Goal: Transaction & Acquisition: Purchase product/service

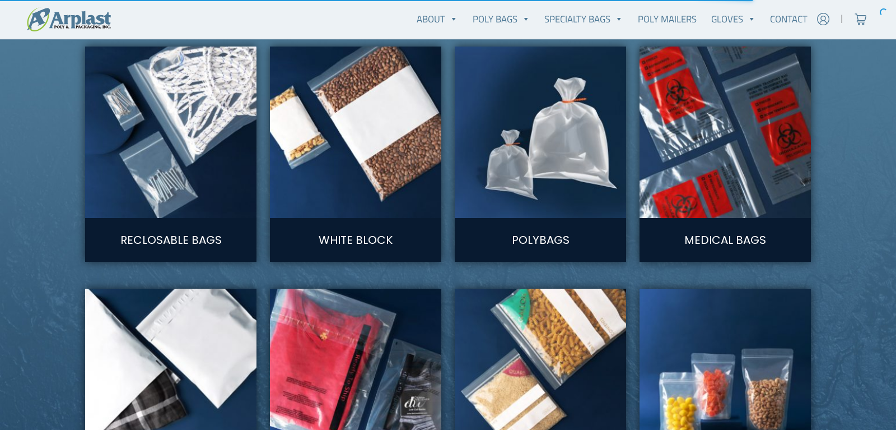
scroll to position [650, 0]
click at [543, 234] on link "Polybags" at bounding box center [541, 239] width 58 height 16
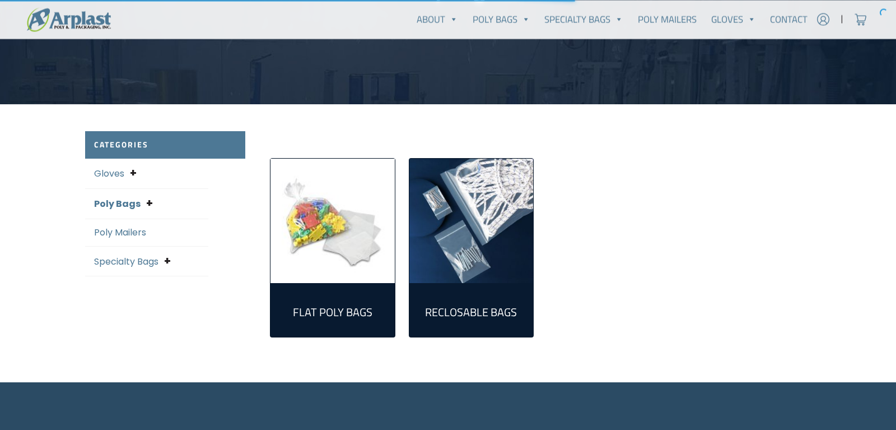
scroll to position [206, 0]
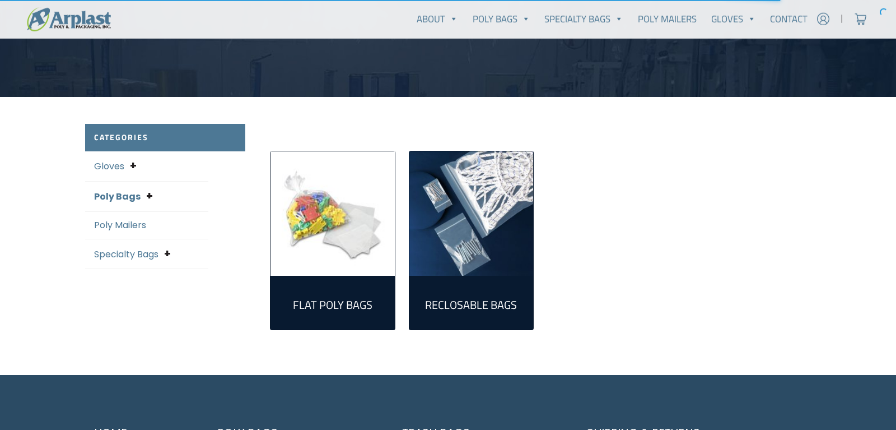
click at [340, 306] on h2 "Flat Poly Bags (305)" at bounding box center [333, 304] width 106 height 13
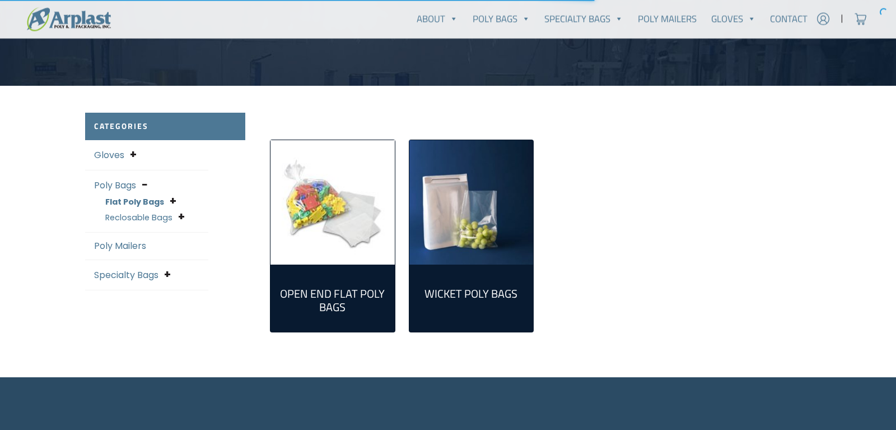
scroll to position [218, 0]
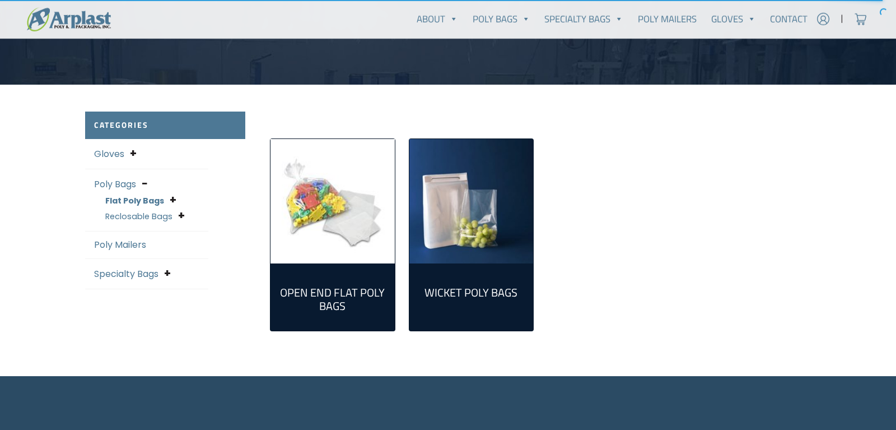
click at [338, 291] on h2 "Open End Flat Poly Bags (298)" at bounding box center [333, 299] width 106 height 27
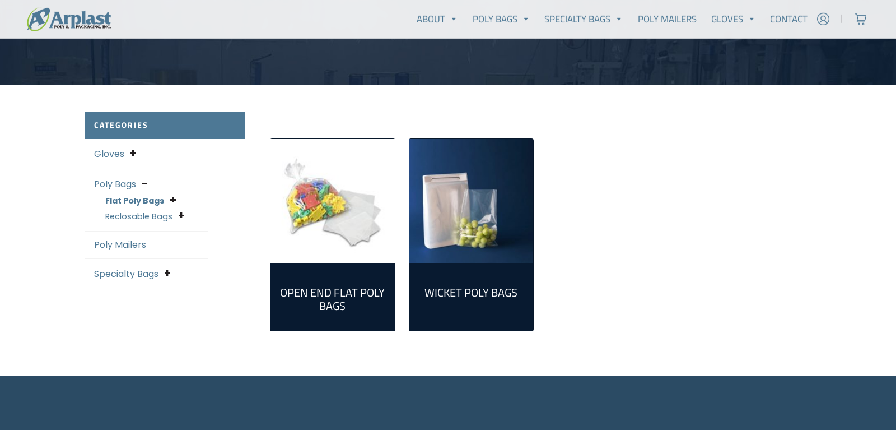
click at [484, 238] on img "Visit product category Wicket Poly Bags" at bounding box center [472, 201] width 124 height 124
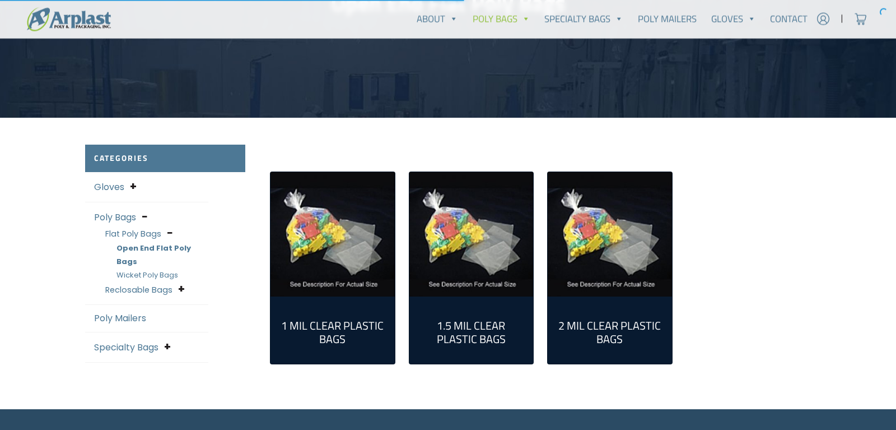
scroll to position [193, 0]
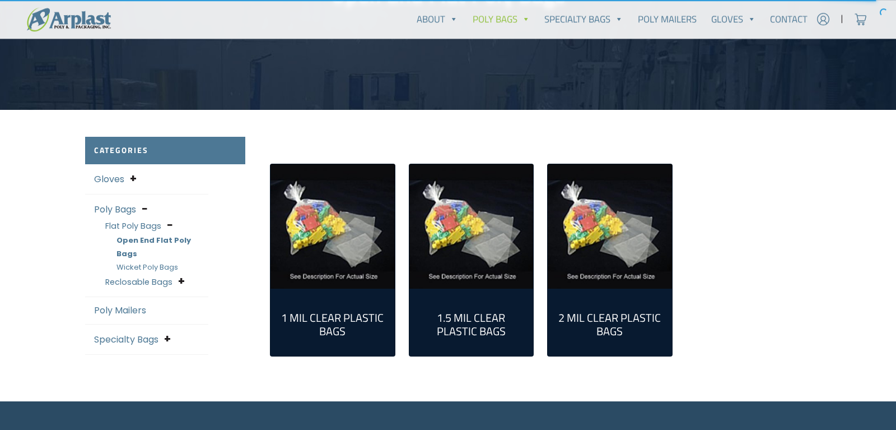
click at [468, 320] on h2 "1.5 Mil Clear Plastic Bags (95)" at bounding box center [471, 324] width 106 height 27
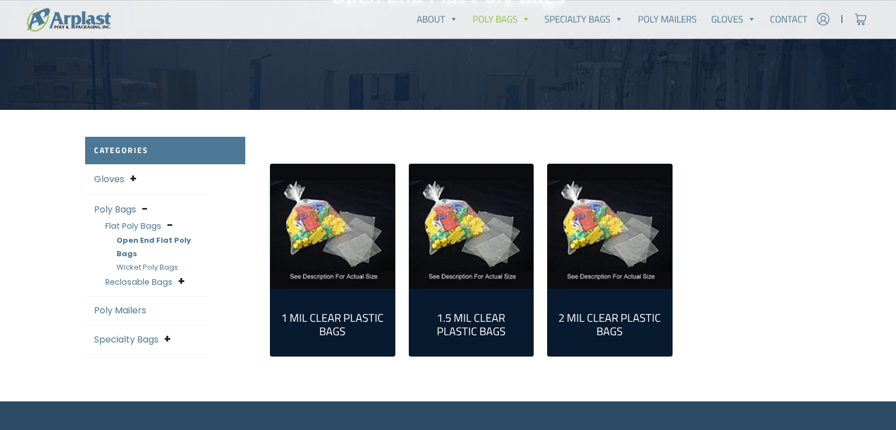
click at [612, 316] on h2 "2 Mil Clear Plastic Bags (124)" at bounding box center [610, 324] width 106 height 27
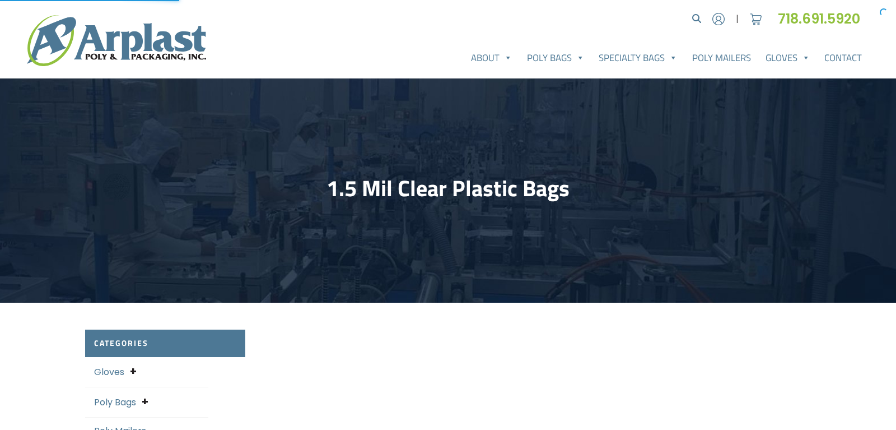
select select "25"
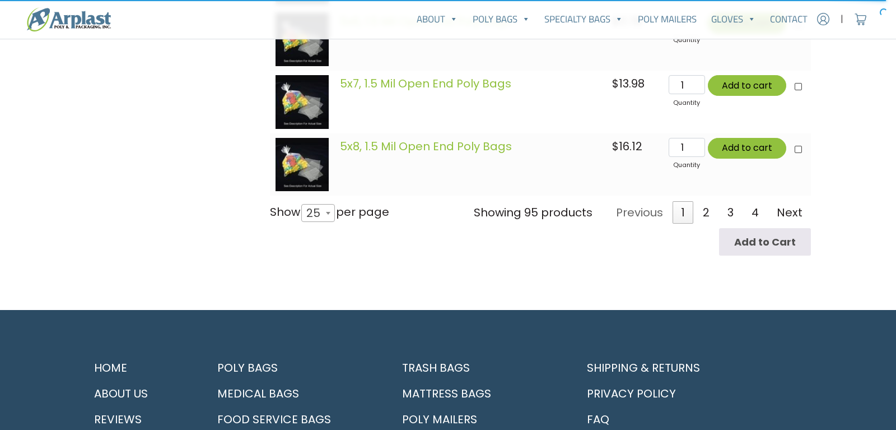
scroll to position [1780, 0]
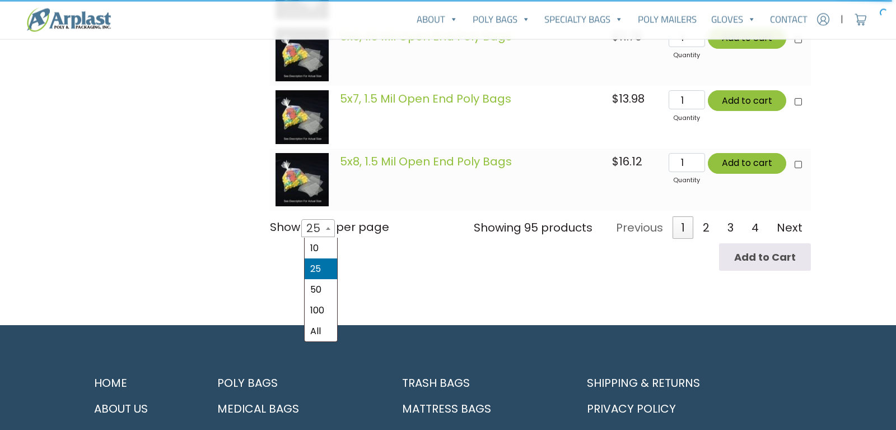
click at [331, 228] on b at bounding box center [328, 228] width 4 height 3
click at [331, 218] on select "10 25 50 100 All" at bounding box center [315, 218] width 31 height 1
select select "-1"
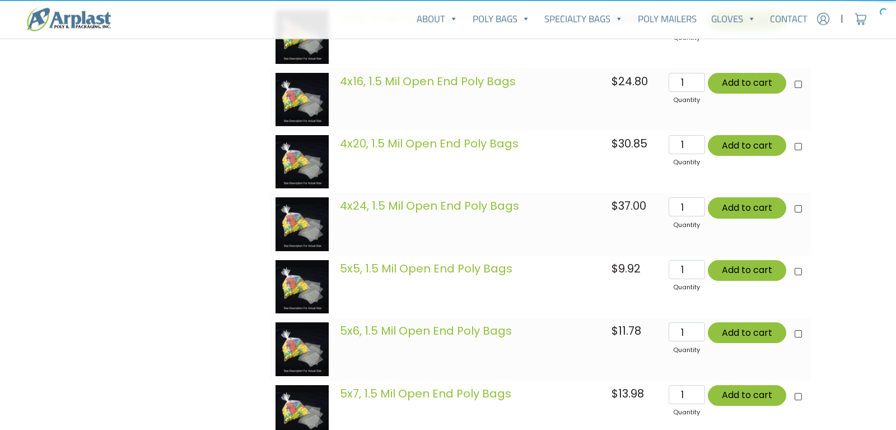
scroll to position [1459, 0]
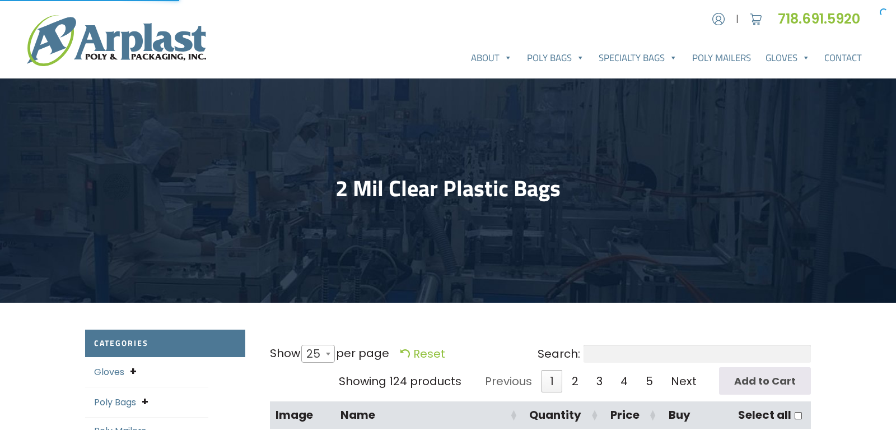
select select "25"
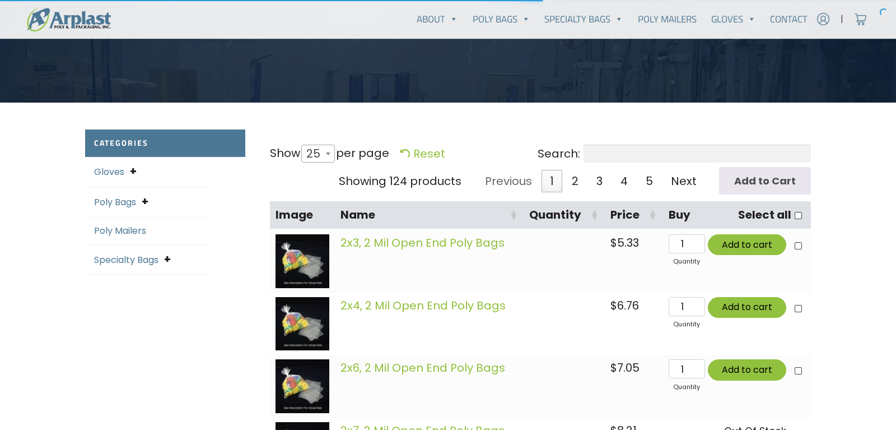
scroll to position [201, 0]
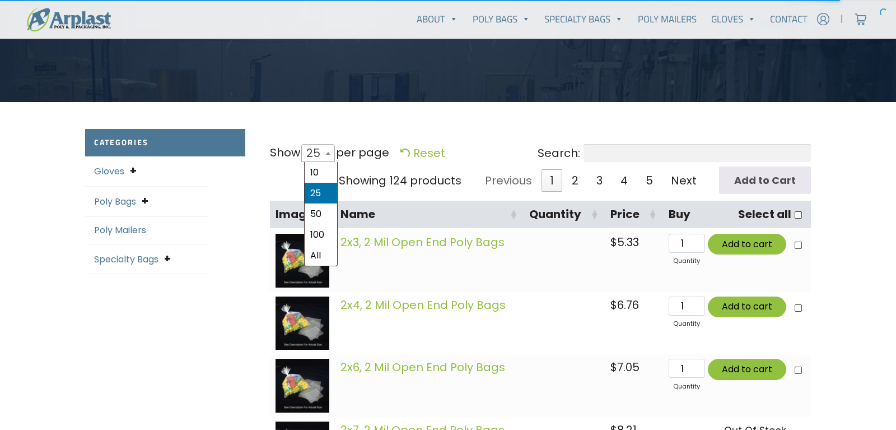
click at [332, 149] on span at bounding box center [328, 153] width 11 height 17
click at [331, 144] on select "10 25 50 100 All" at bounding box center [315, 143] width 31 height 1
select select "-1"
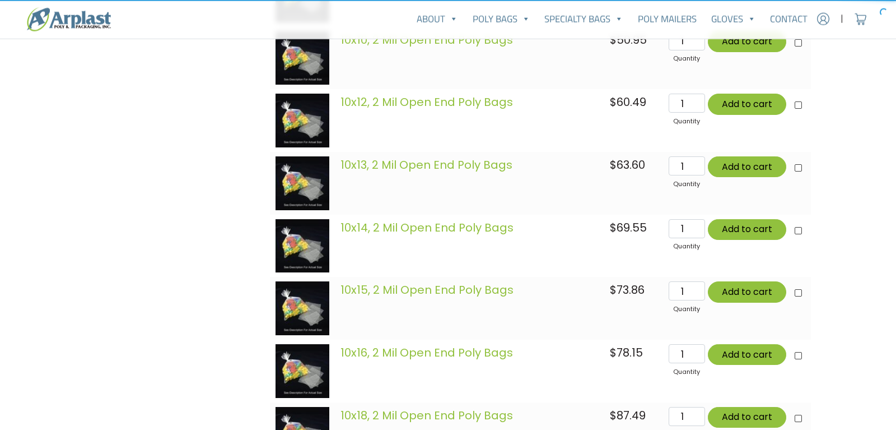
scroll to position [6155, 0]
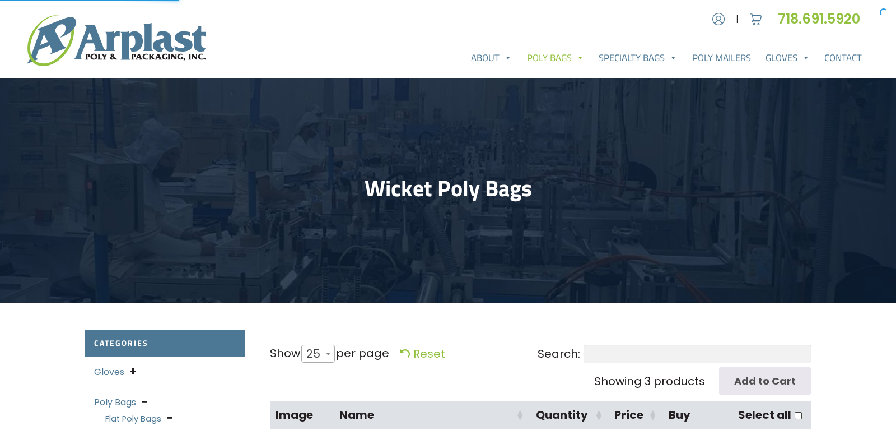
select select "25"
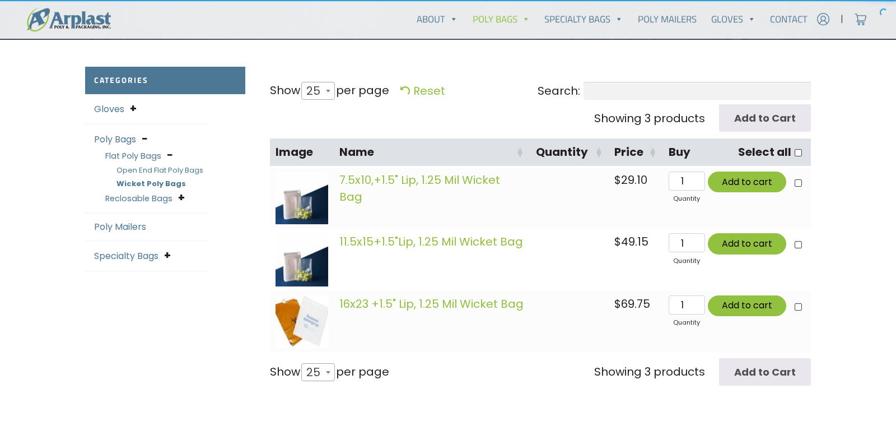
scroll to position [266, 0]
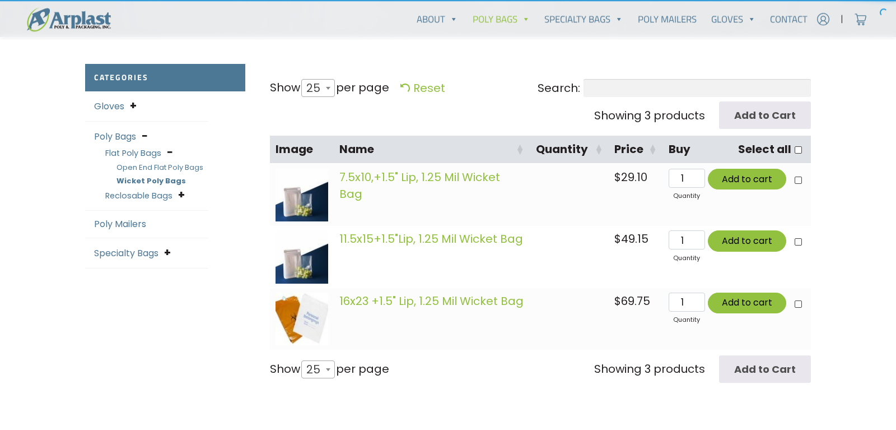
click at [303, 320] on img at bounding box center [302, 318] width 53 height 53
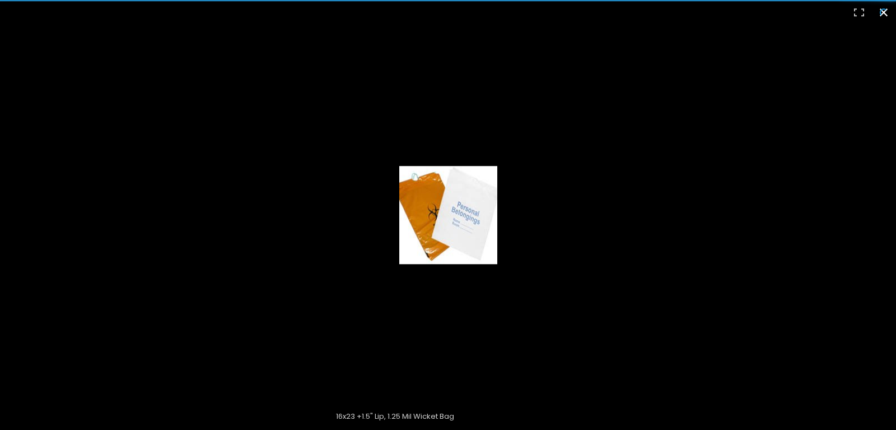
click at [885, 10] on button "Close (Esc)" at bounding box center [884, 12] width 25 height 25
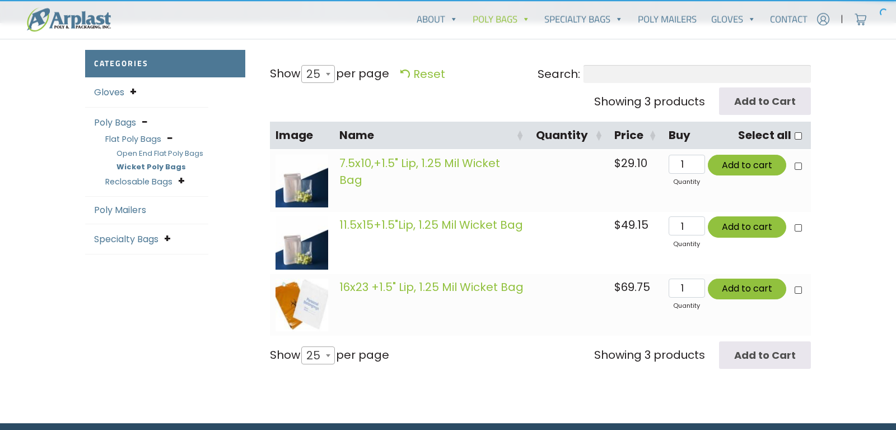
scroll to position [281, 0]
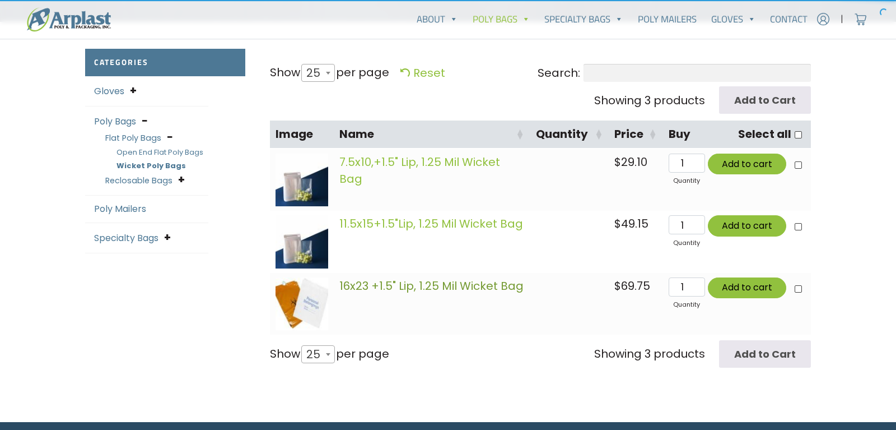
click at [505, 289] on link "16x23 +1.5" Lip, 1.25 Mil Wicket Bag" at bounding box center [431, 286] width 184 height 16
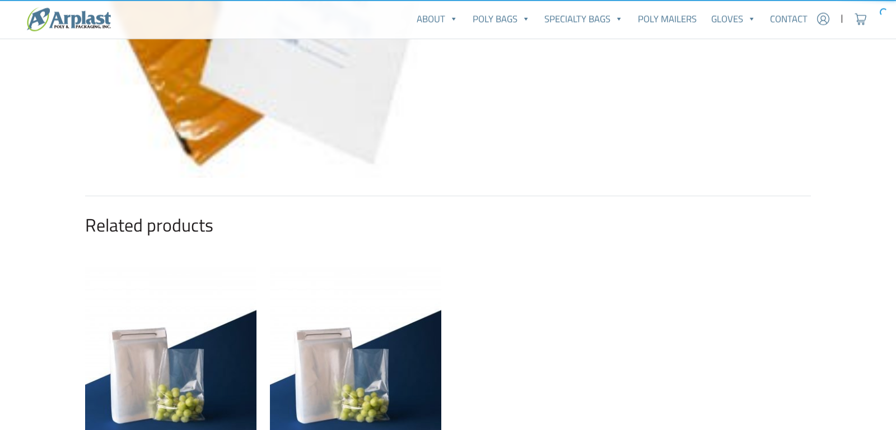
scroll to position [305, 0]
